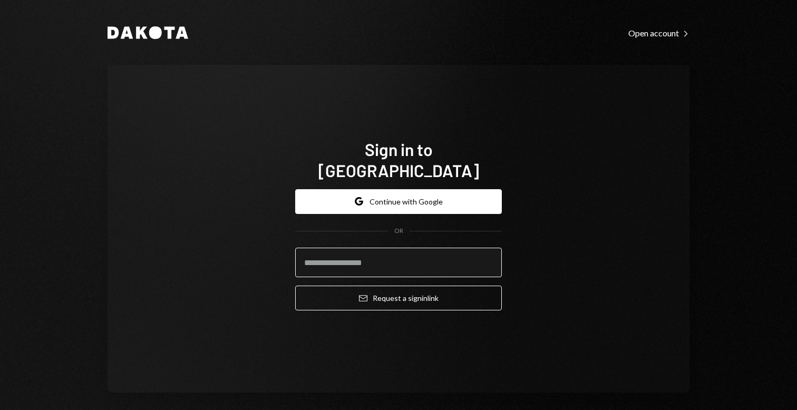
click at [412, 250] on input "email" at bounding box center [398, 263] width 207 height 30
type input "**********"
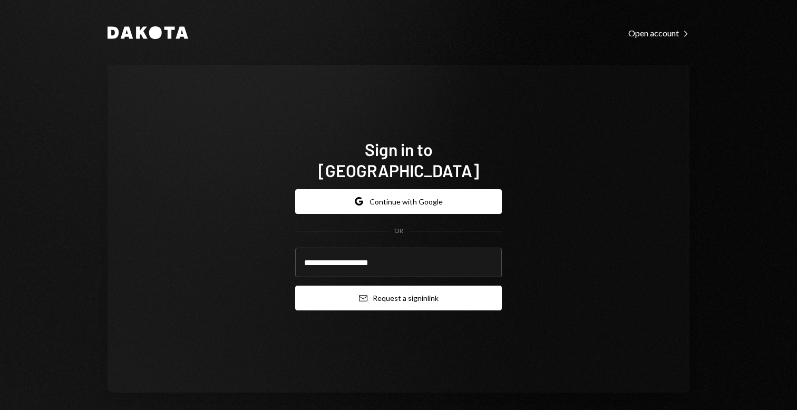
click at [412, 290] on button "Email Request a sign in link" at bounding box center [398, 298] width 207 height 25
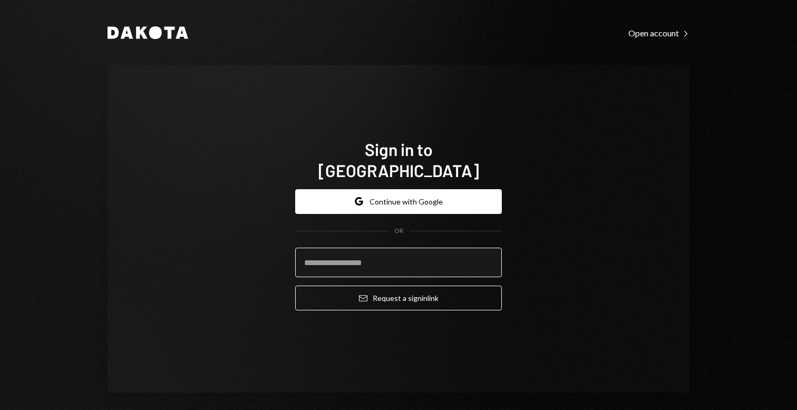
click at [384, 251] on input "email" at bounding box center [398, 263] width 207 height 30
type input "**********"
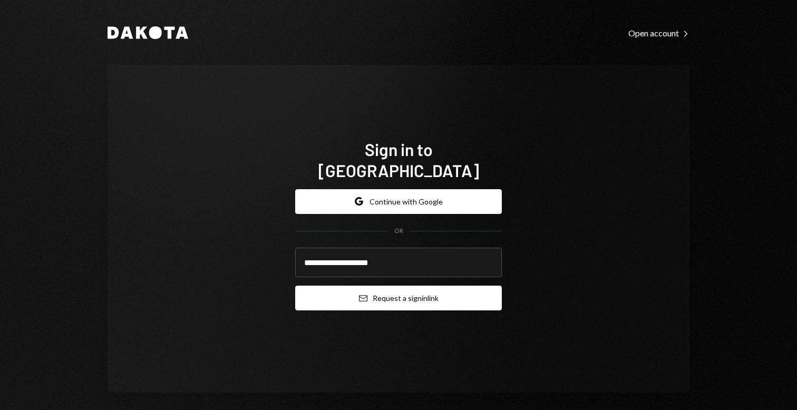
click at [427, 293] on button "Email Request a sign in link" at bounding box center [398, 298] width 207 height 25
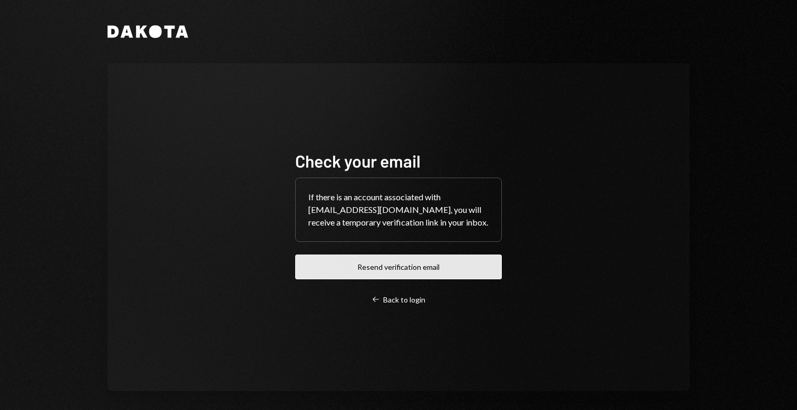
click at [459, 271] on button "Resend verification email" at bounding box center [398, 267] width 207 height 25
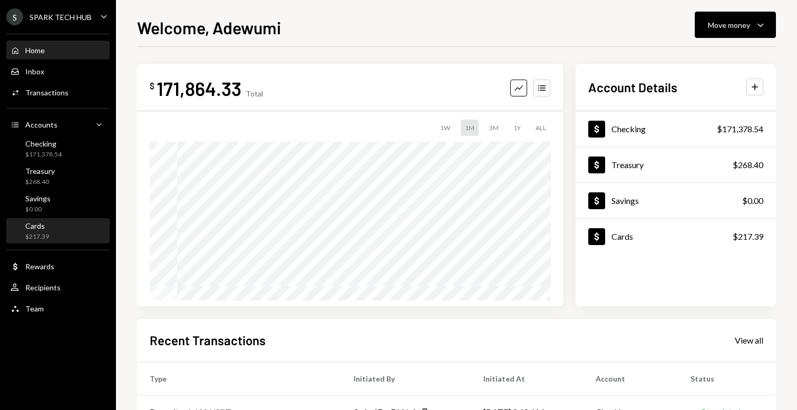
click at [59, 234] on div "Cards $217.39" at bounding box center [58, 231] width 95 height 20
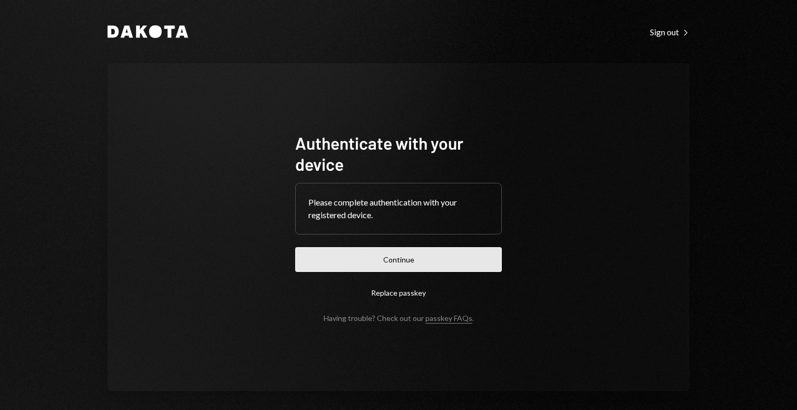
click at [463, 255] on button "Continue" at bounding box center [398, 259] width 207 height 25
click at [424, 257] on button "Continue" at bounding box center [398, 259] width 207 height 25
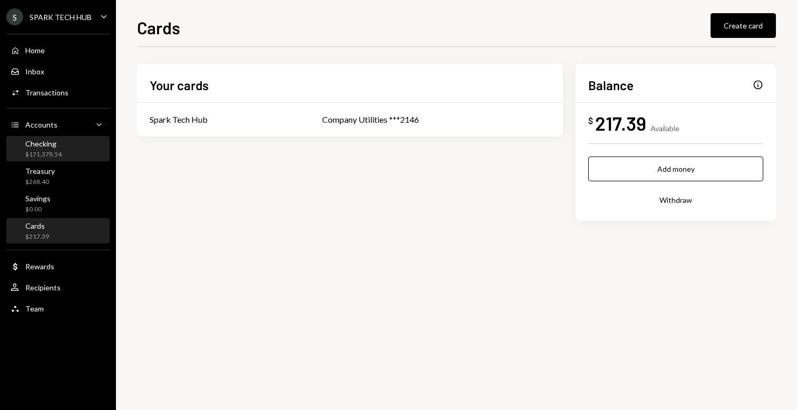
click at [63, 158] on div "Checking $171,378.54" at bounding box center [58, 149] width 95 height 20
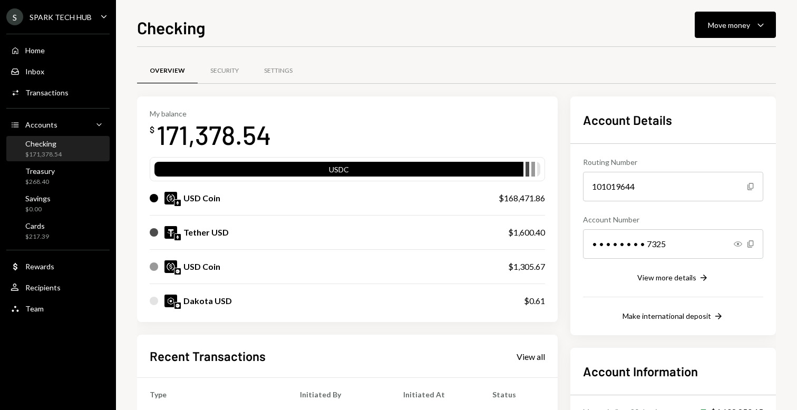
click at [80, 154] on div "Checking $171,378.54" at bounding box center [58, 149] width 95 height 20
click at [57, 89] on div "Transactions" at bounding box center [46, 92] width 43 height 9
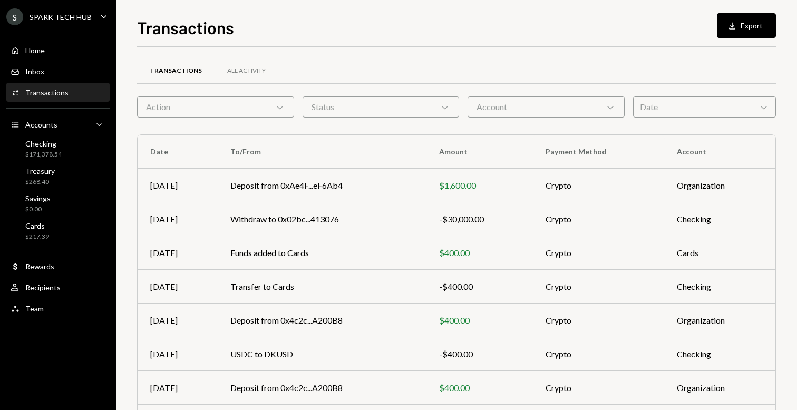
click at [269, 102] on div "Action Chevron Down" at bounding box center [215, 106] width 157 height 21
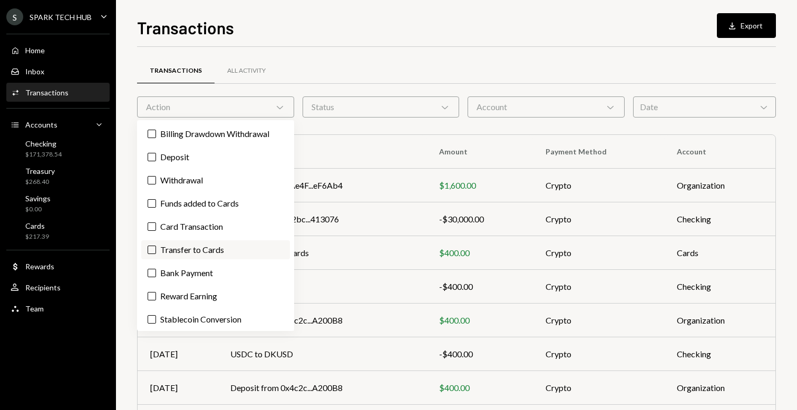
scroll to position [25, 0]
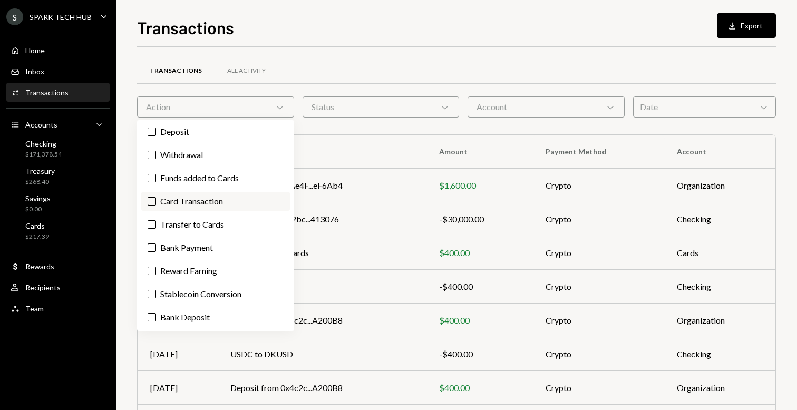
click at [147, 200] on label "Card Transaction" at bounding box center [215, 201] width 149 height 19
click at [148, 200] on button "Card Transaction" at bounding box center [152, 201] width 8 height 8
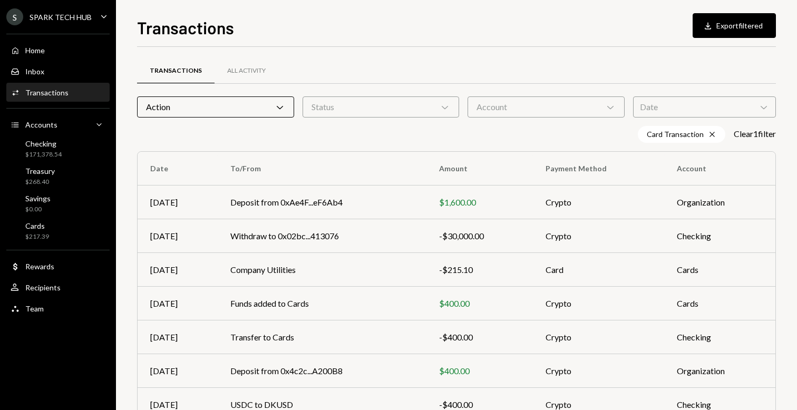
click at [431, 114] on div "Status Chevron Down" at bounding box center [381, 106] width 157 height 21
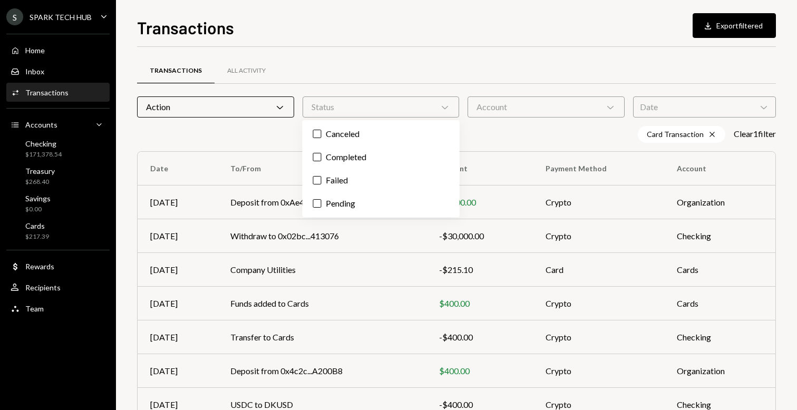
click at [217, 115] on div "Action Chevron Down" at bounding box center [215, 106] width 157 height 21
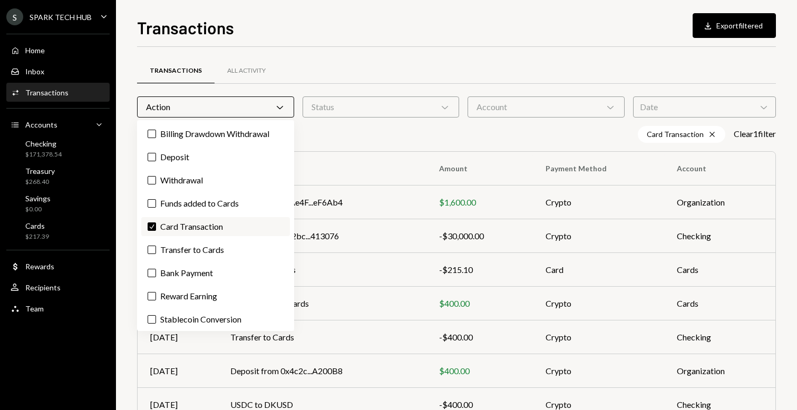
click at [181, 226] on label "Check Card Transaction" at bounding box center [215, 226] width 149 height 19
click at [156, 226] on button "Check" at bounding box center [152, 226] width 8 height 8
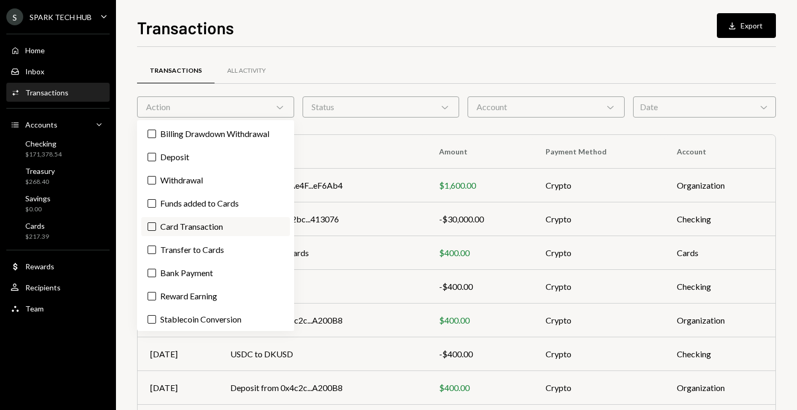
click at [186, 232] on label "Card Transaction" at bounding box center [215, 226] width 149 height 19
click at [156, 231] on button "Card Transaction" at bounding box center [152, 226] width 8 height 8
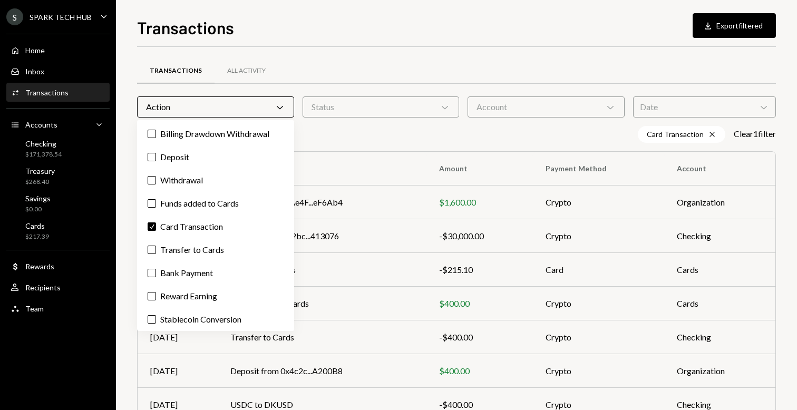
click at [374, 138] on div "Card Transaction Cross Clear 1 filter" at bounding box center [456, 134] width 639 height 17
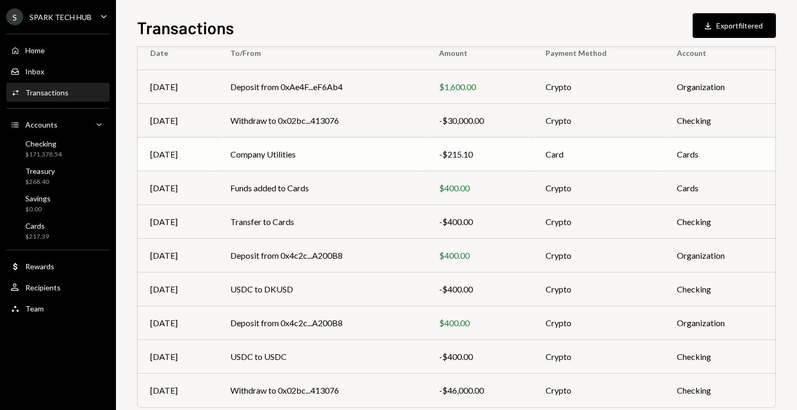
scroll to position [0, 0]
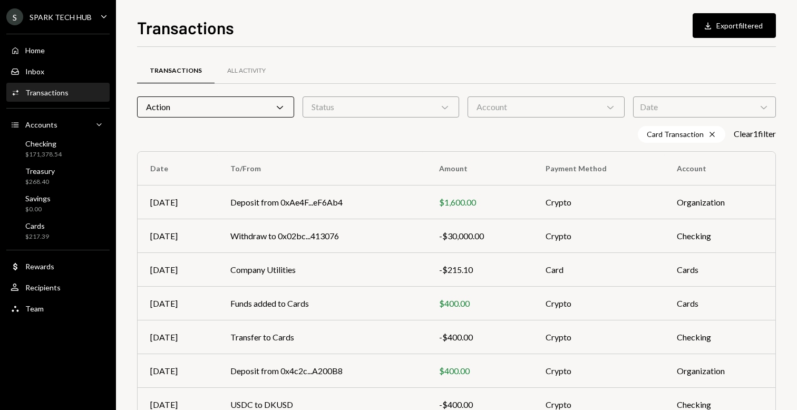
click at [230, 106] on div "Action Chevron Down" at bounding box center [215, 106] width 157 height 21
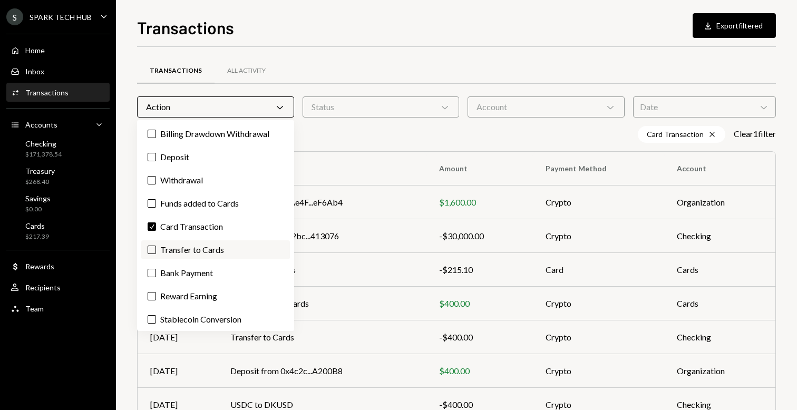
click at [159, 252] on label "Transfer to Cards" at bounding box center [215, 249] width 149 height 19
click at [156, 252] on button "Transfer to Cards" at bounding box center [152, 250] width 8 height 8
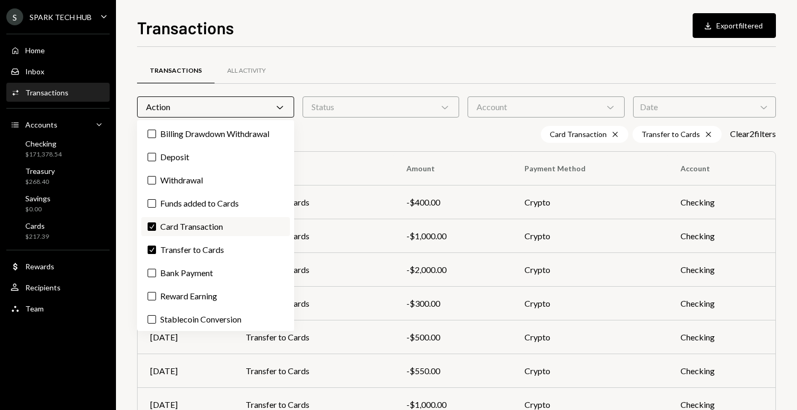
click at [151, 226] on button "Check" at bounding box center [152, 226] width 8 height 8
click at [430, 123] on div "Transactions All Activity Action Chevron Down Status Chevron Down Account Chevr…" at bounding box center [456, 315] width 639 height 503
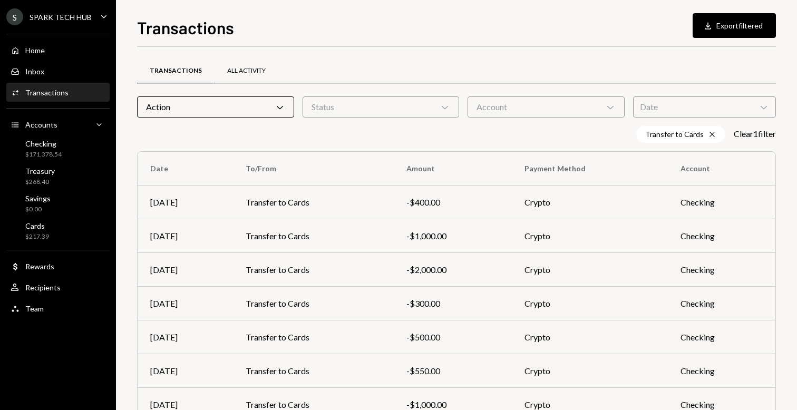
click at [236, 74] on div "All Activity" at bounding box center [246, 70] width 38 height 9
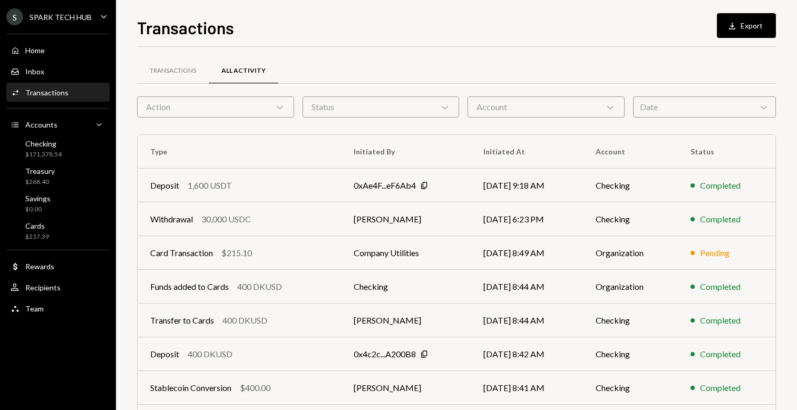
click at [191, 101] on div "Action Chevron Down" at bounding box center [215, 106] width 157 height 21
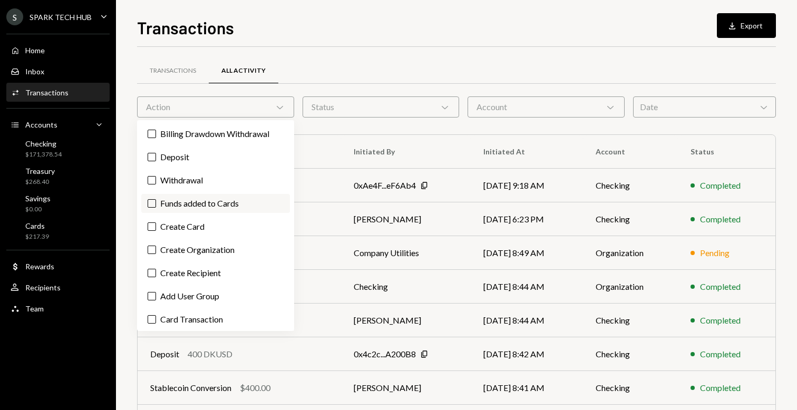
scroll to position [51, 0]
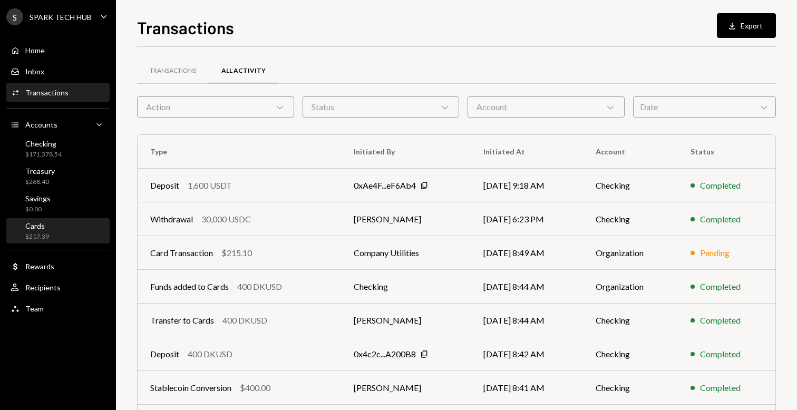
click at [58, 226] on div "Cards $217.39" at bounding box center [58, 231] width 95 height 20
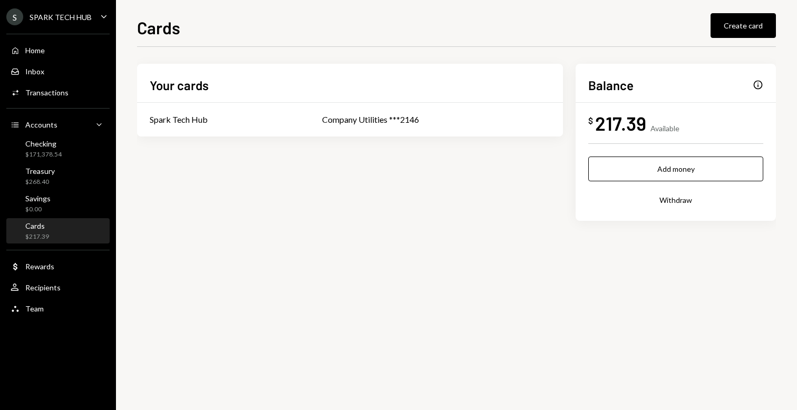
click at [640, 125] on div "217.39" at bounding box center [620, 123] width 51 height 24
click at [433, 117] on div "Company Utilities ***2146" at bounding box center [436, 119] width 228 height 13
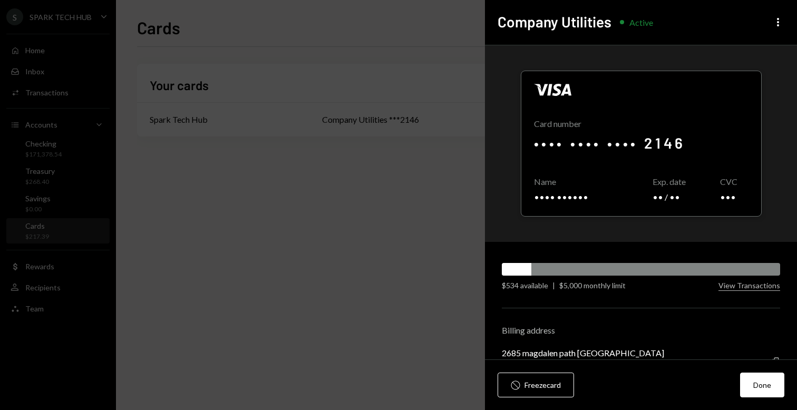
scroll to position [30, 0]
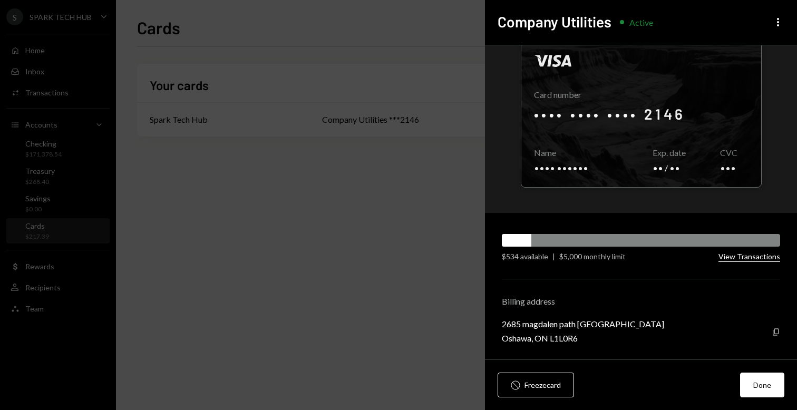
click at [736, 256] on button "View Transactions" at bounding box center [749, 257] width 62 height 10
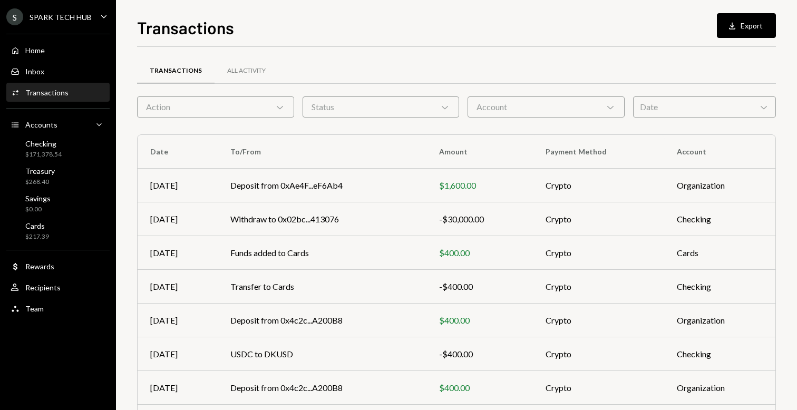
click at [229, 104] on div "Action Chevron Down" at bounding box center [215, 106] width 157 height 21
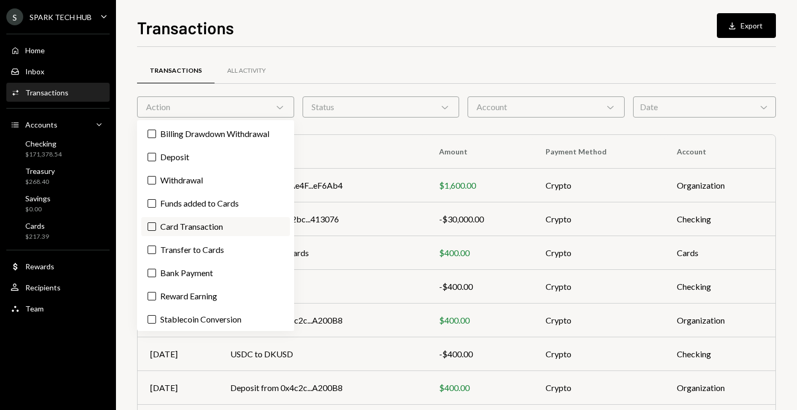
click at [189, 225] on label "Card Transaction" at bounding box center [215, 226] width 149 height 19
click at [156, 225] on button "Card Transaction" at bounding box center [152, 226] width 8 height 8
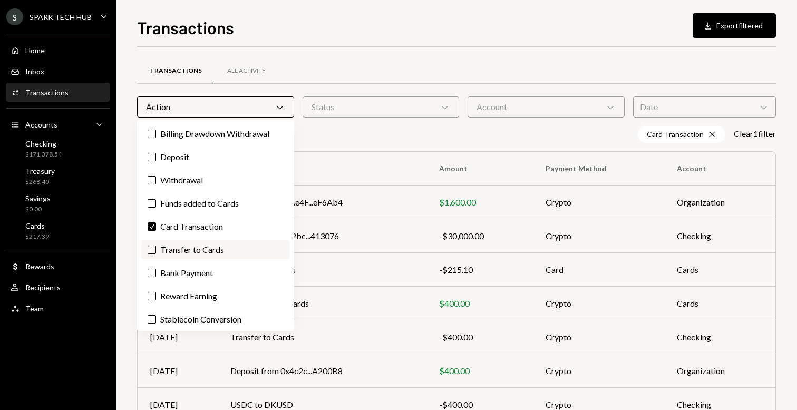
click at [184, 249] on label "Transfer to Cards" at bounding box center [215, 249] width 149 height 19
click at [156, 249] on button "Transfer to Cards" at bounding box center [152, 250] width 8 height 8
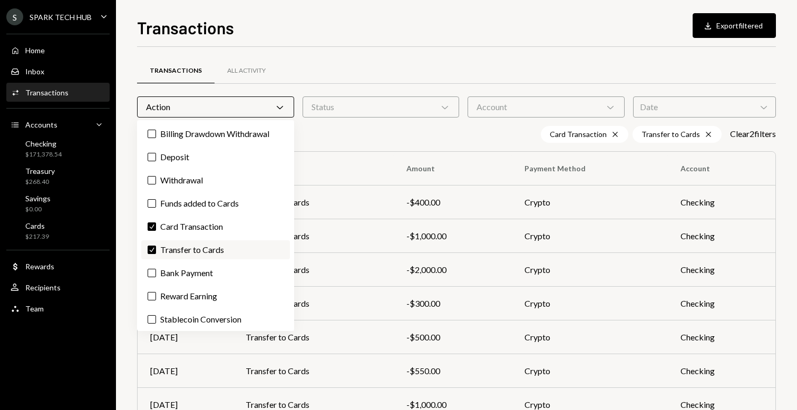
scroll to position [25, 0]
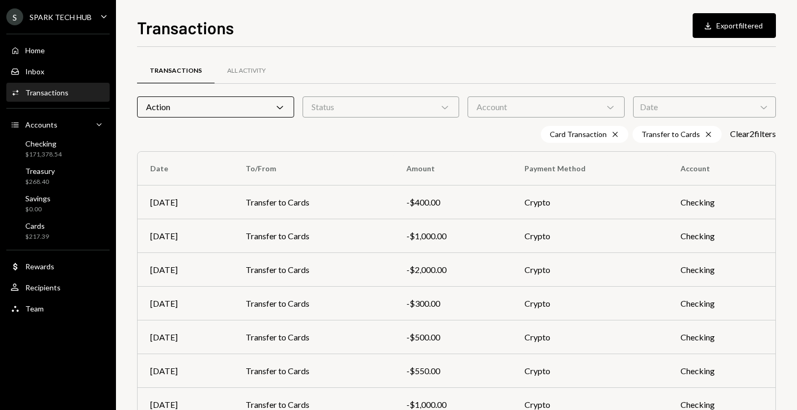
click at [78, 354] on div "S SPARK TECH HUB Caret Down Home Home Inbox Inbox Activities Transactions Accou…" at bounding box center [58, 205] width 116 height 410
click at [618, 132] on div "Card Transaction Cross" at bounding box center [584, 134] width 87 height 17
click at [708, 137] on icon "Cross" at bounding box center [712, 134] width 8 height 8
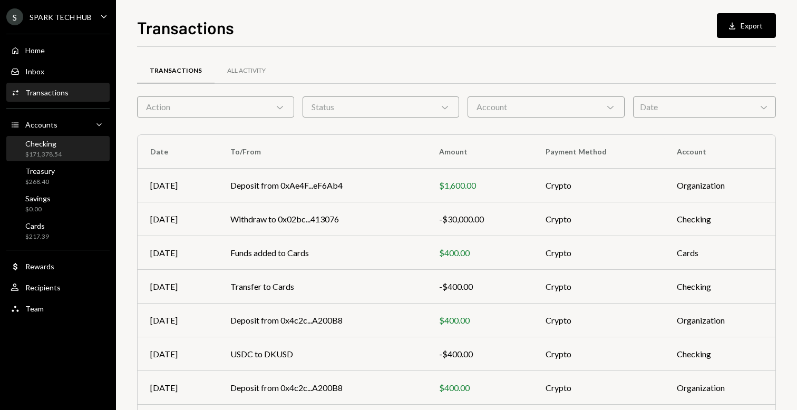
click at [30, 157] on div "$171,378.54" at bounding box center [43, 154] width 36 height 9
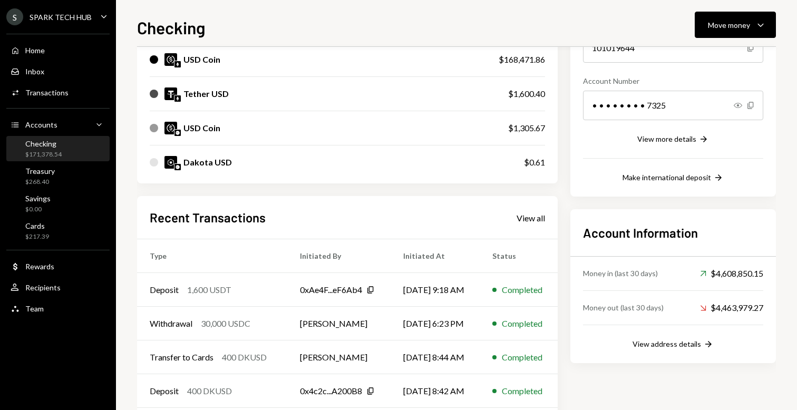
scroll to position [191, 0]
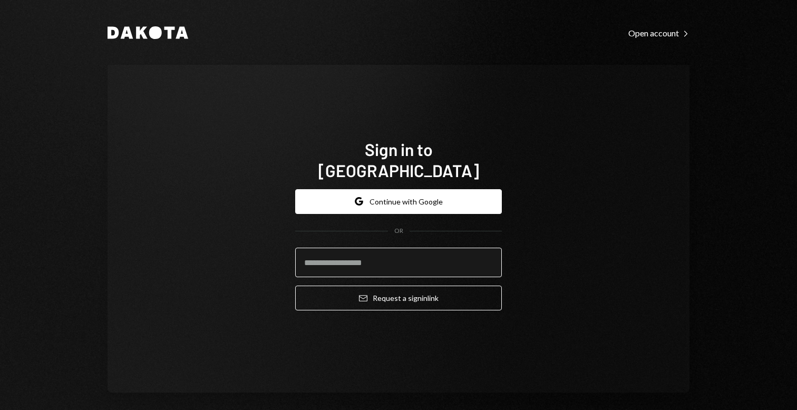
click at [414, 248] on input "email" at bounding box center [398, 263] width 207 height 30
type input "**********"
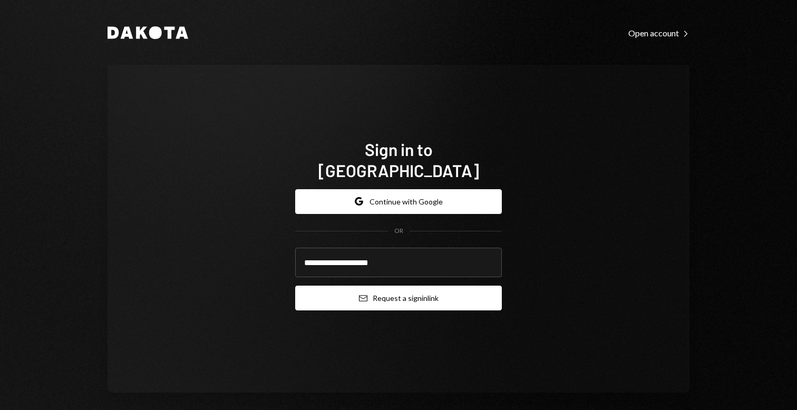
click at [398, 296] on button "Email Request a sign in link" at bounding box center [398, 298] width 207 height 25
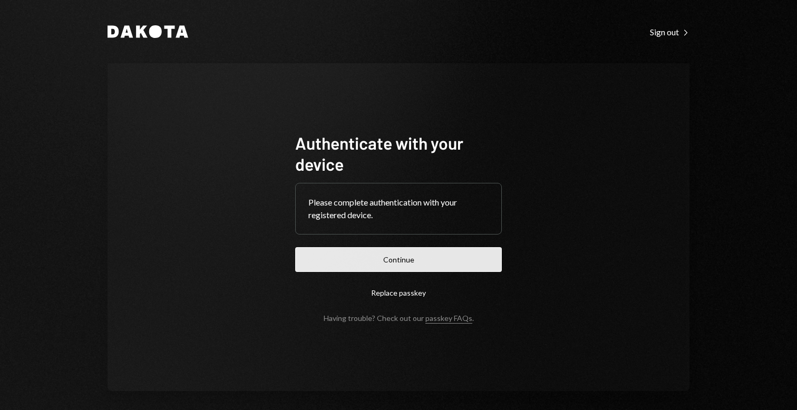
click at [458, 253] on button "Continue" at bounding box center [398, 259] width 207 height 25
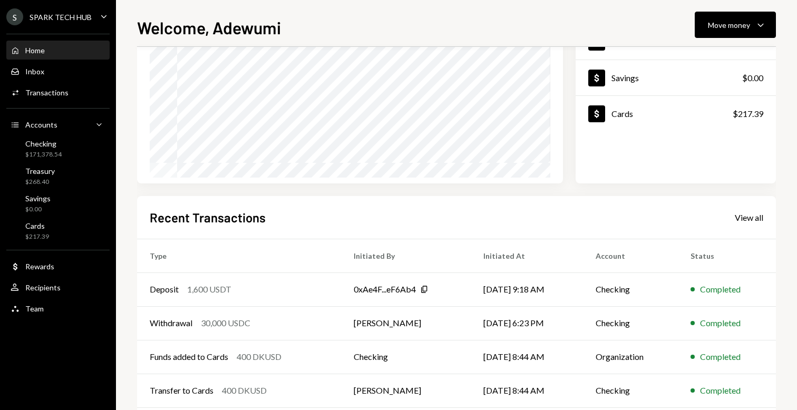
scroll to position [175, 0]
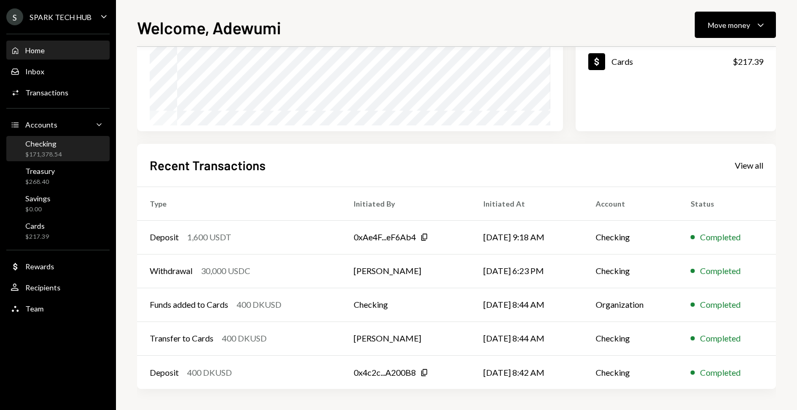
click at [50, 151] on div "$171,378.54" at bounding box center [43, 154] width 36 height 9
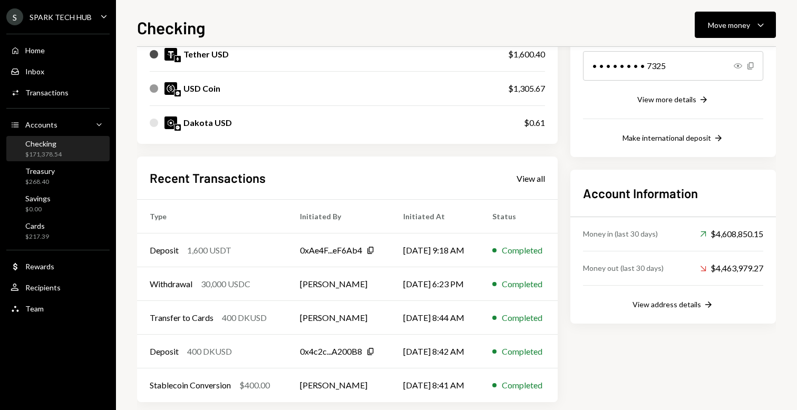
scroll to position [191, 0]
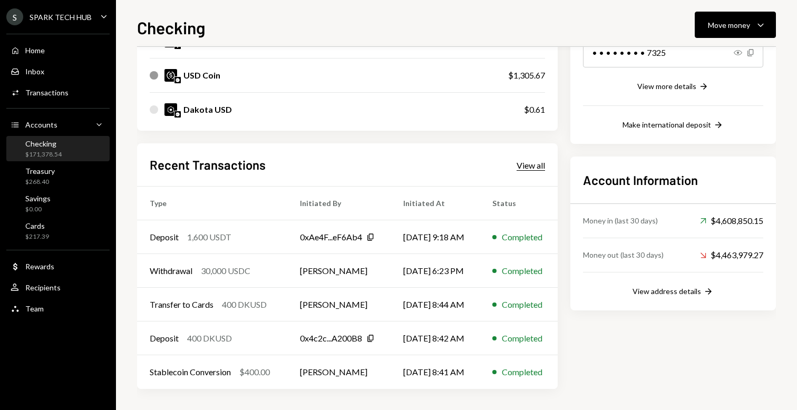
click at [531, 160] on div "View all" at bounding box center [530, 165] width 28 height 11
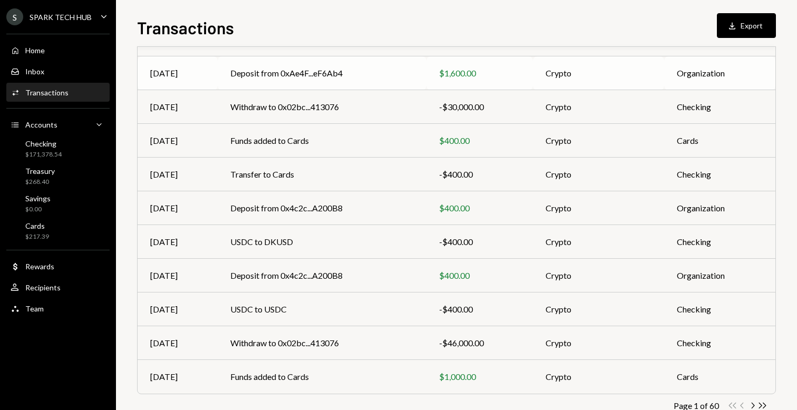
scroll to position [140, 0]
